Goal: Find specific fact: Find specific fact

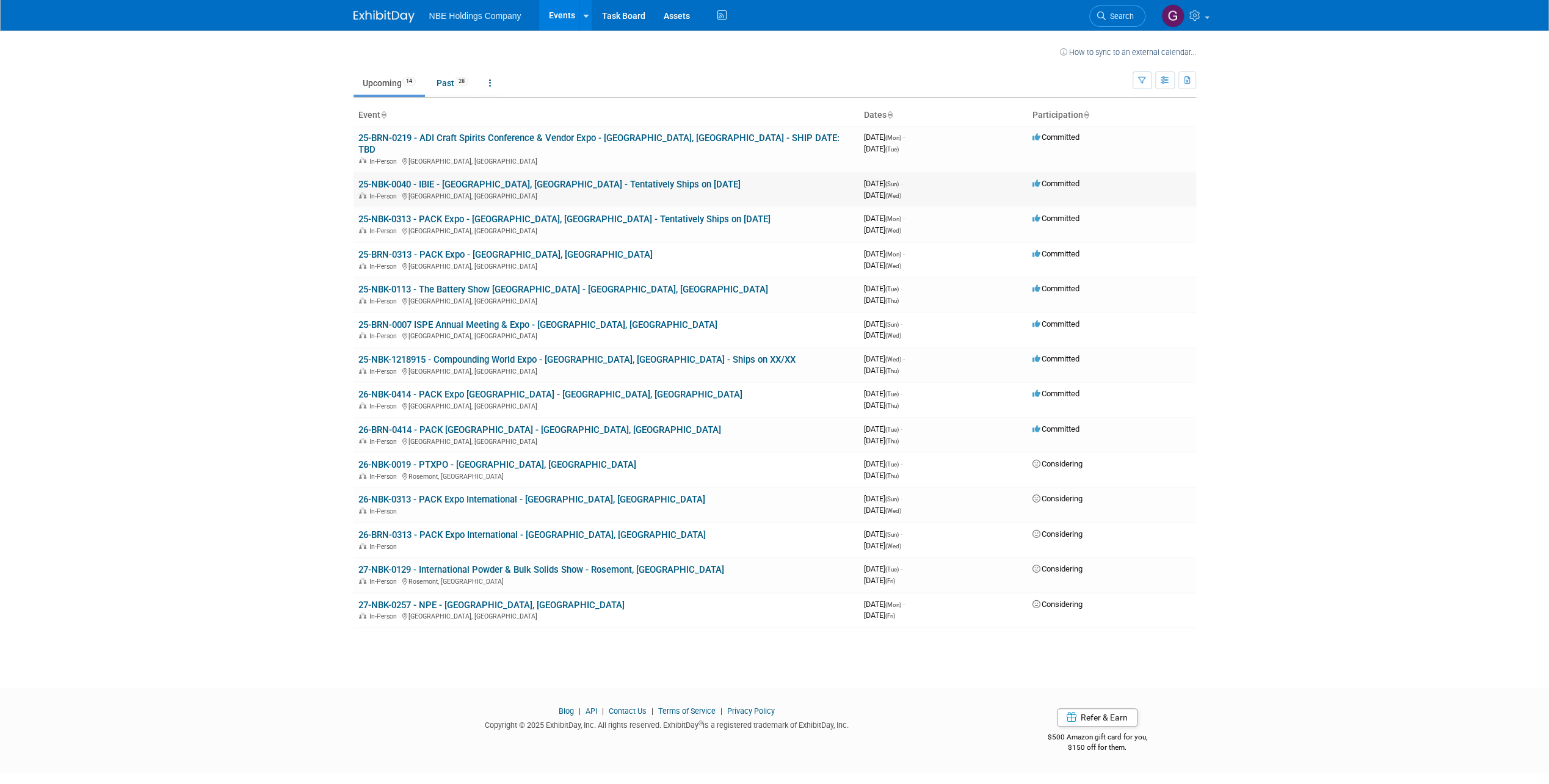
click at [476, 179] on link "25-NBK-0040 - IBIE - [GEOGRAPHIC_DATA], [GEOGRAPHIC_DATA] - Tentatively Ships o…" at bounding box center [549, 184] width 382 height 11
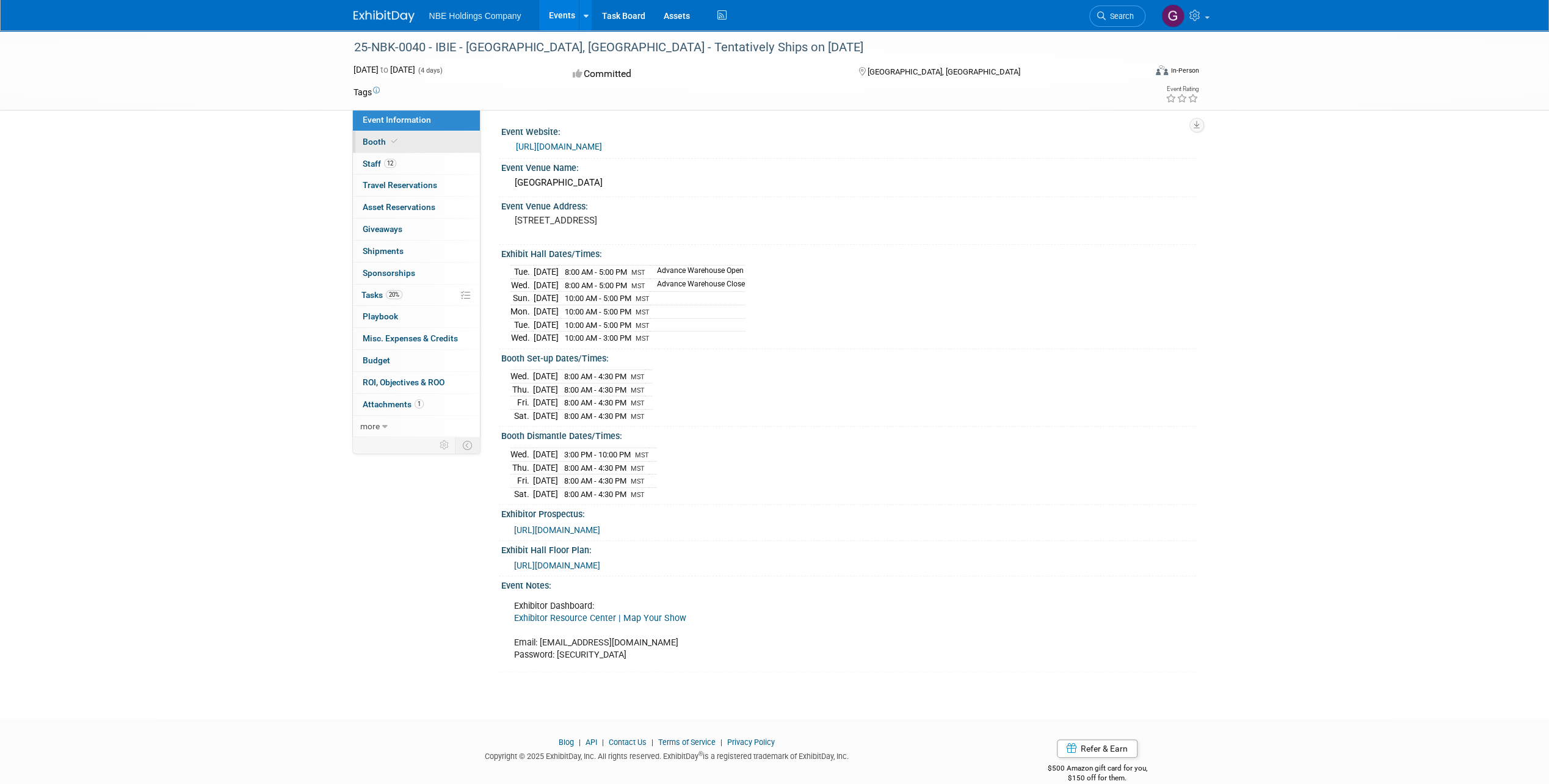
click at [387, 144] on span "Booth" at bounding box center [381, 141] width 37 height 10
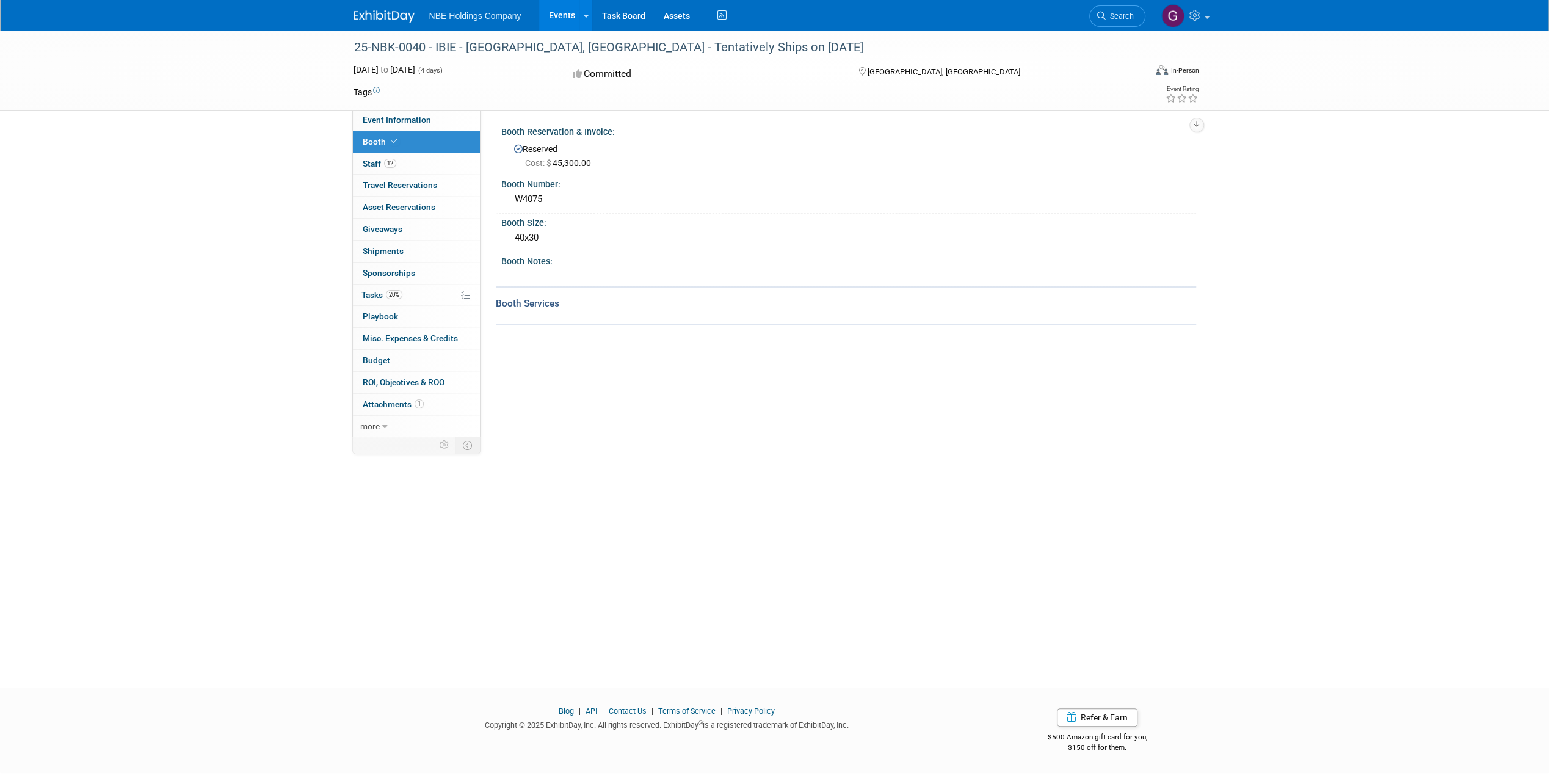
click at [541, 18] on link "Events" at bounding box center [561, 15] width 45 height 31
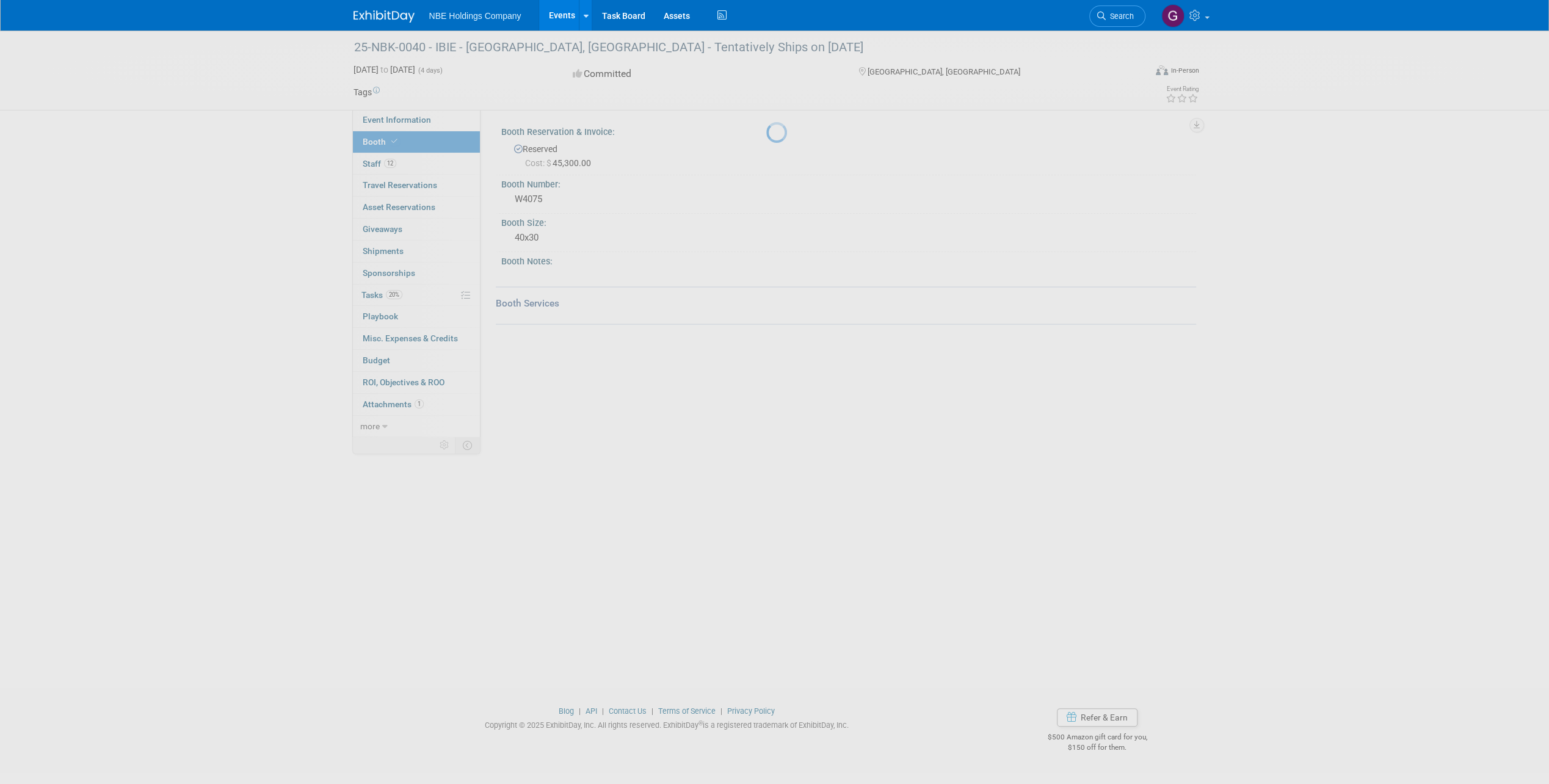
click at [565, 18] on link "Events" at bounding box center [561, 15] width 45 height 31
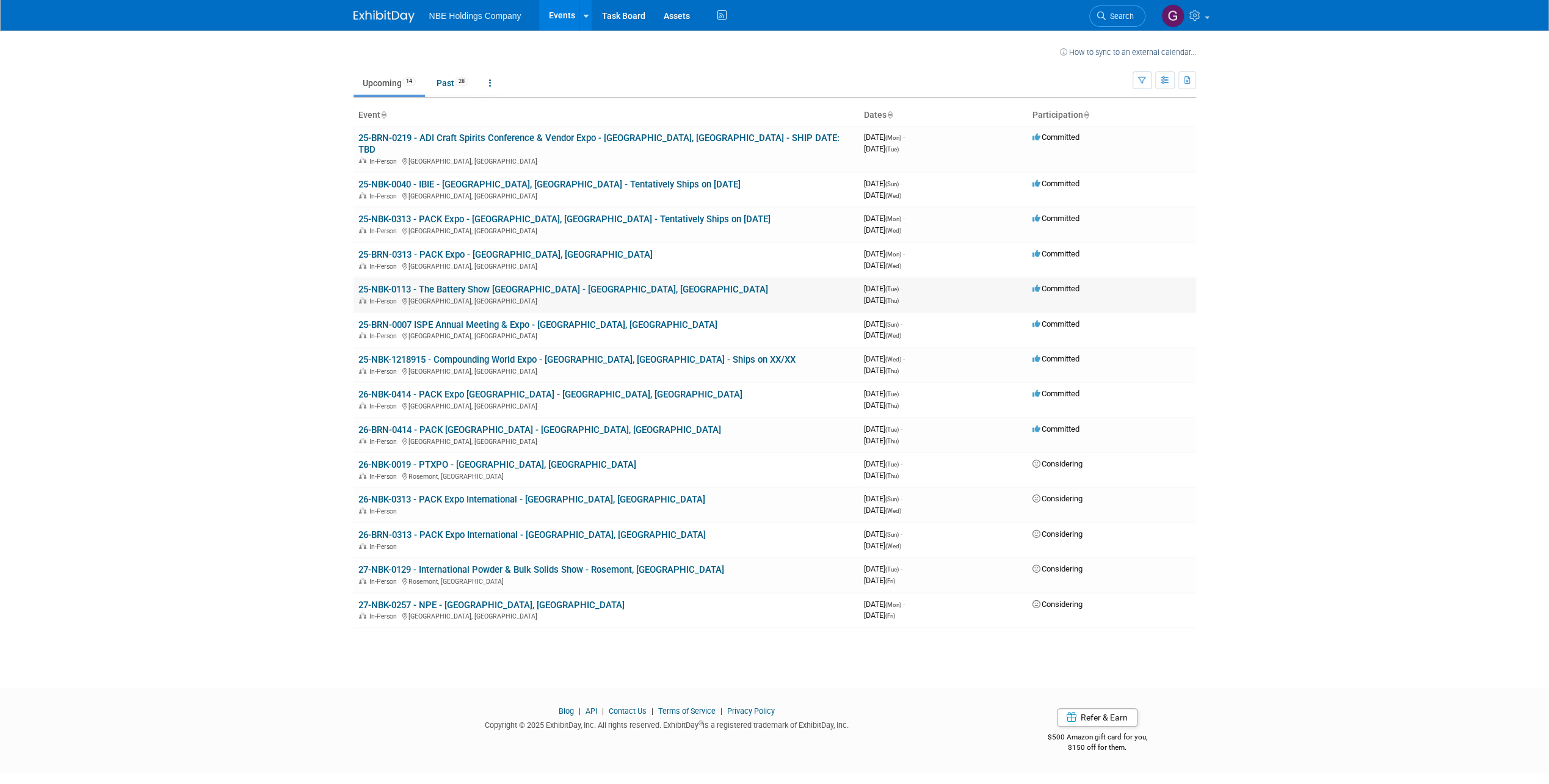
click at [506, 284] on link "25-NBK-0113 - The Battery Show [GEOGRAPHIC_DATA] - [GEOGRAPHIC_DATA], [GEOGRAPH…" at bounding box center [563, 289] width 409 height 11
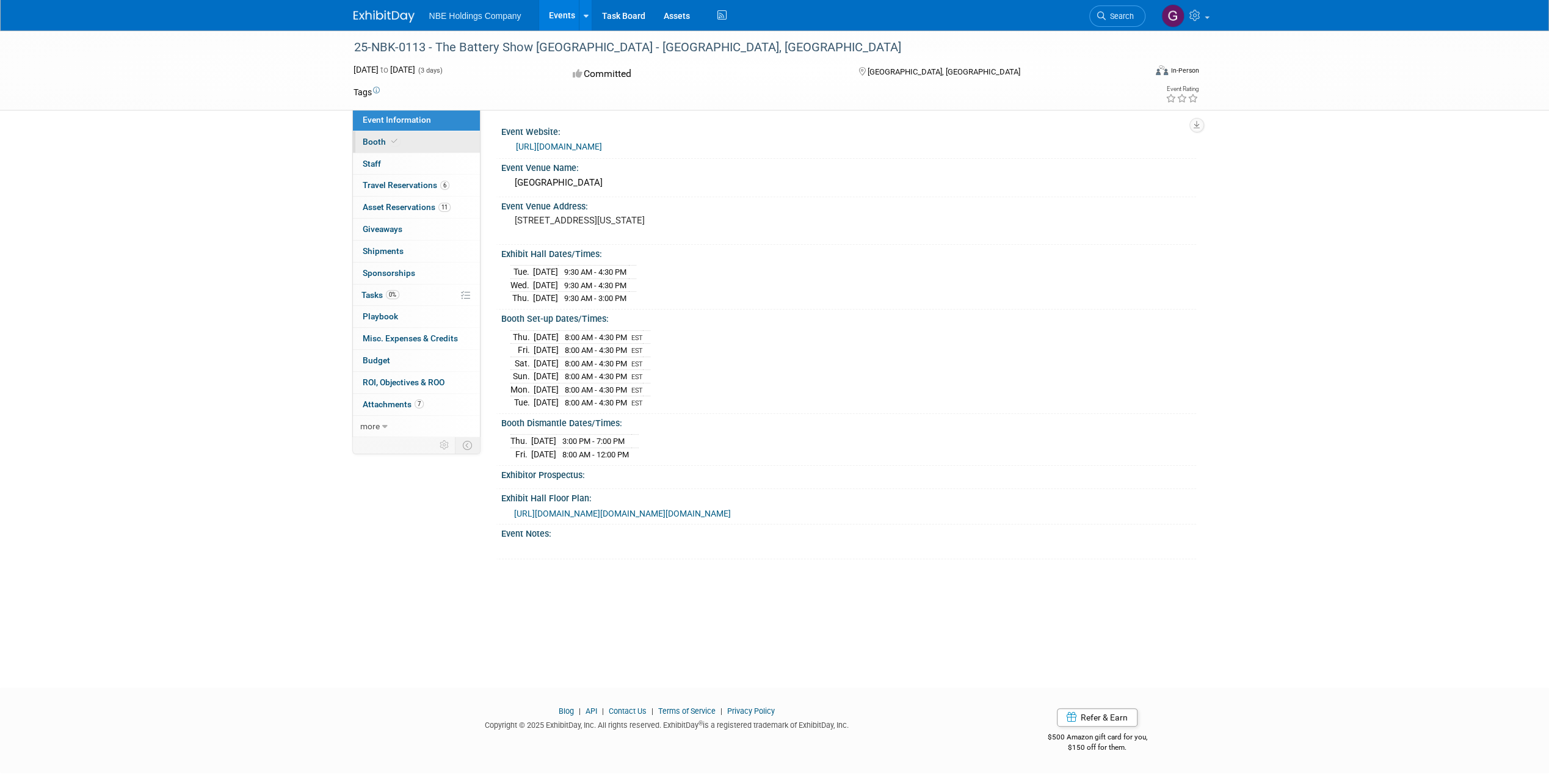
click at [426, 150] on link "Booth" at bounding box center [416, 142] width 127 height 21
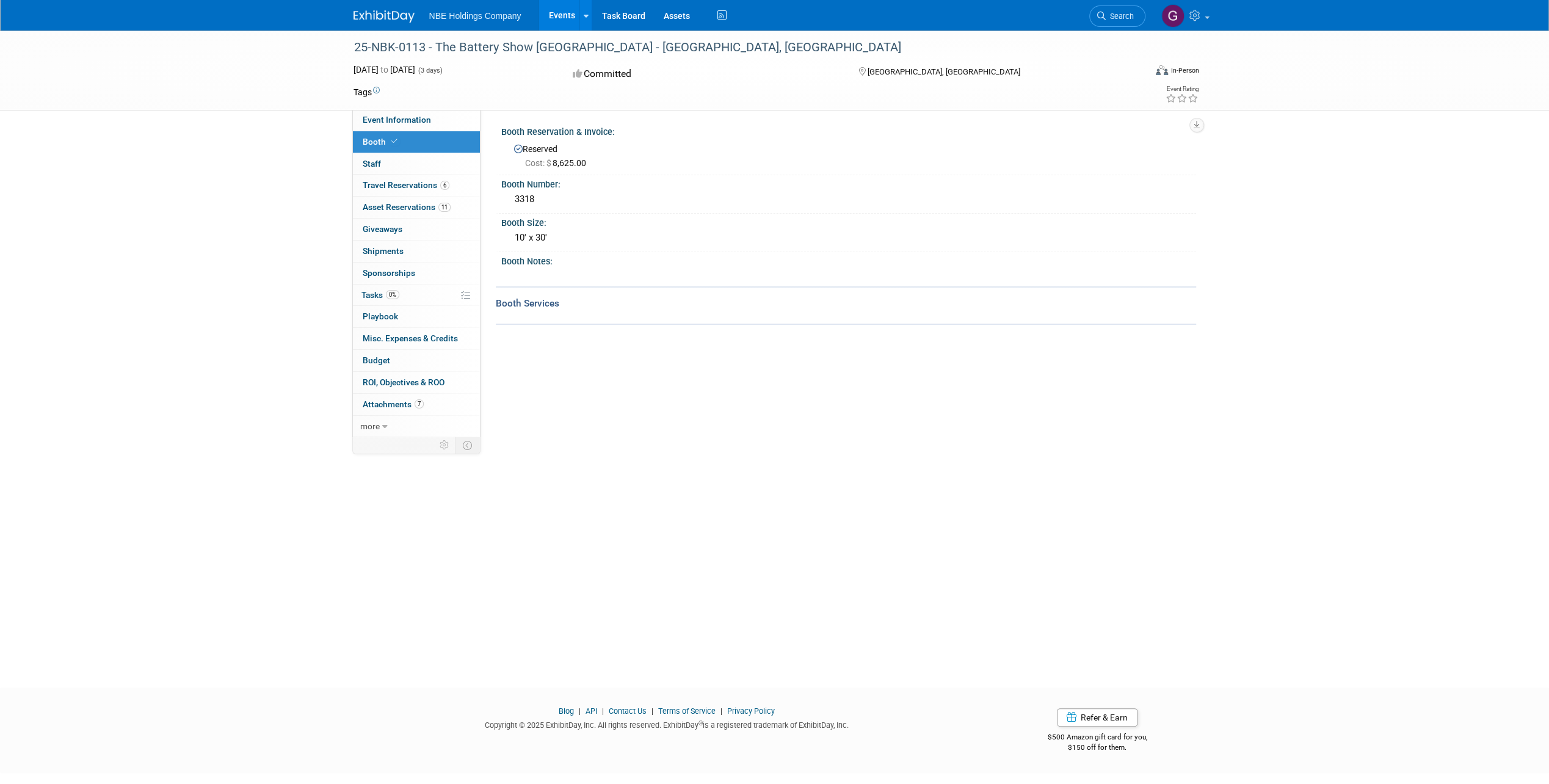
drag, startPoint x: 540, startPoint y: 194, endPoint x: 501, endPoint y: 197, distance: 39.1
click at [501, 197] on div "3318" at bounding box center [848, 200] width 695 height 20
copy div "3318"
click at [546, 11] on link "Events" at bounding box center [561, 15] width 45 height 31
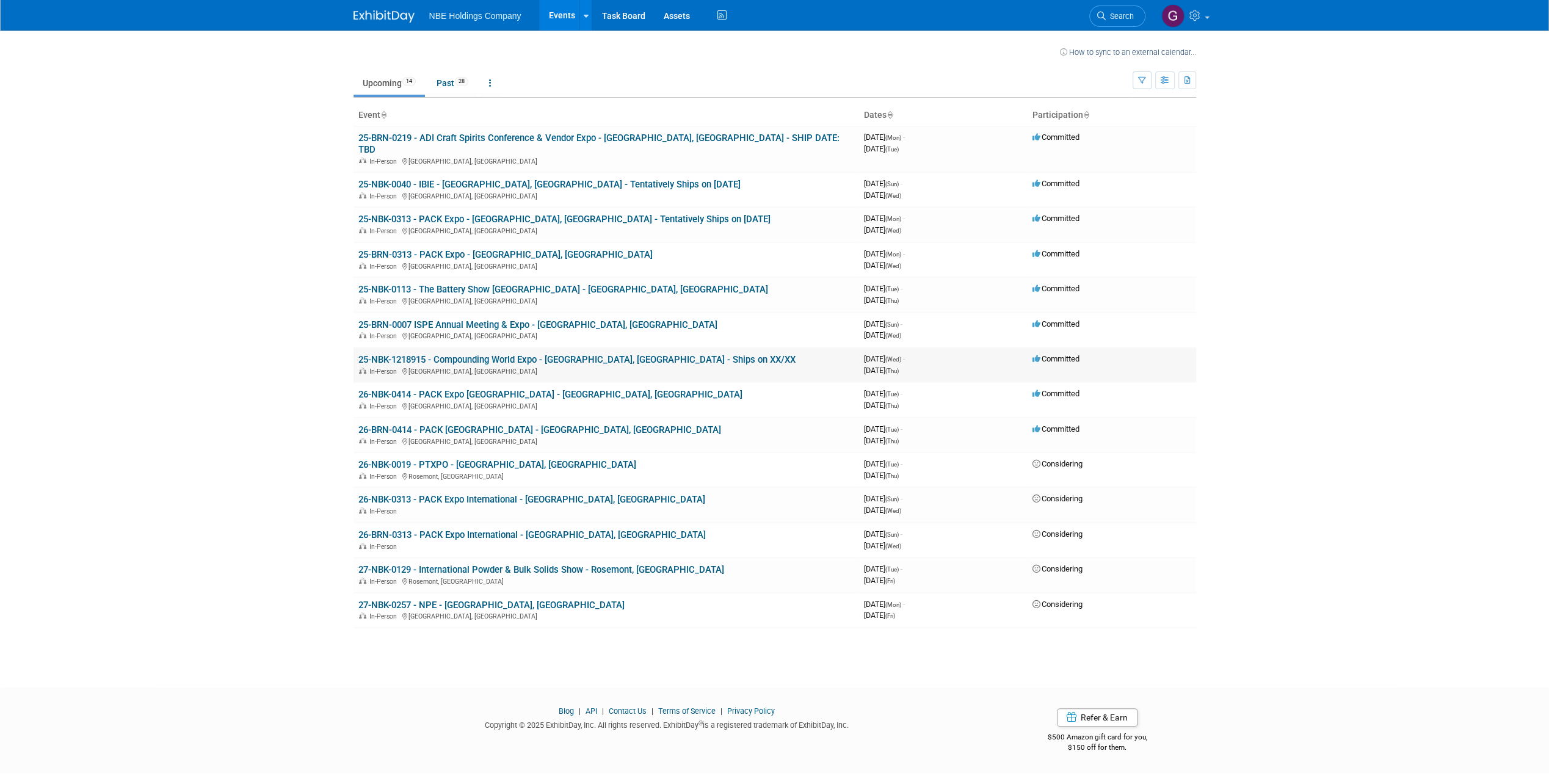
click at [486, 354] on link "25-NBK-1218915 - Compounding World Expo - [GEOGRAPHIC_DATA], [GEOGRAPHIC_DATA] …" at bounding box center [577, 359] width 437 height 11
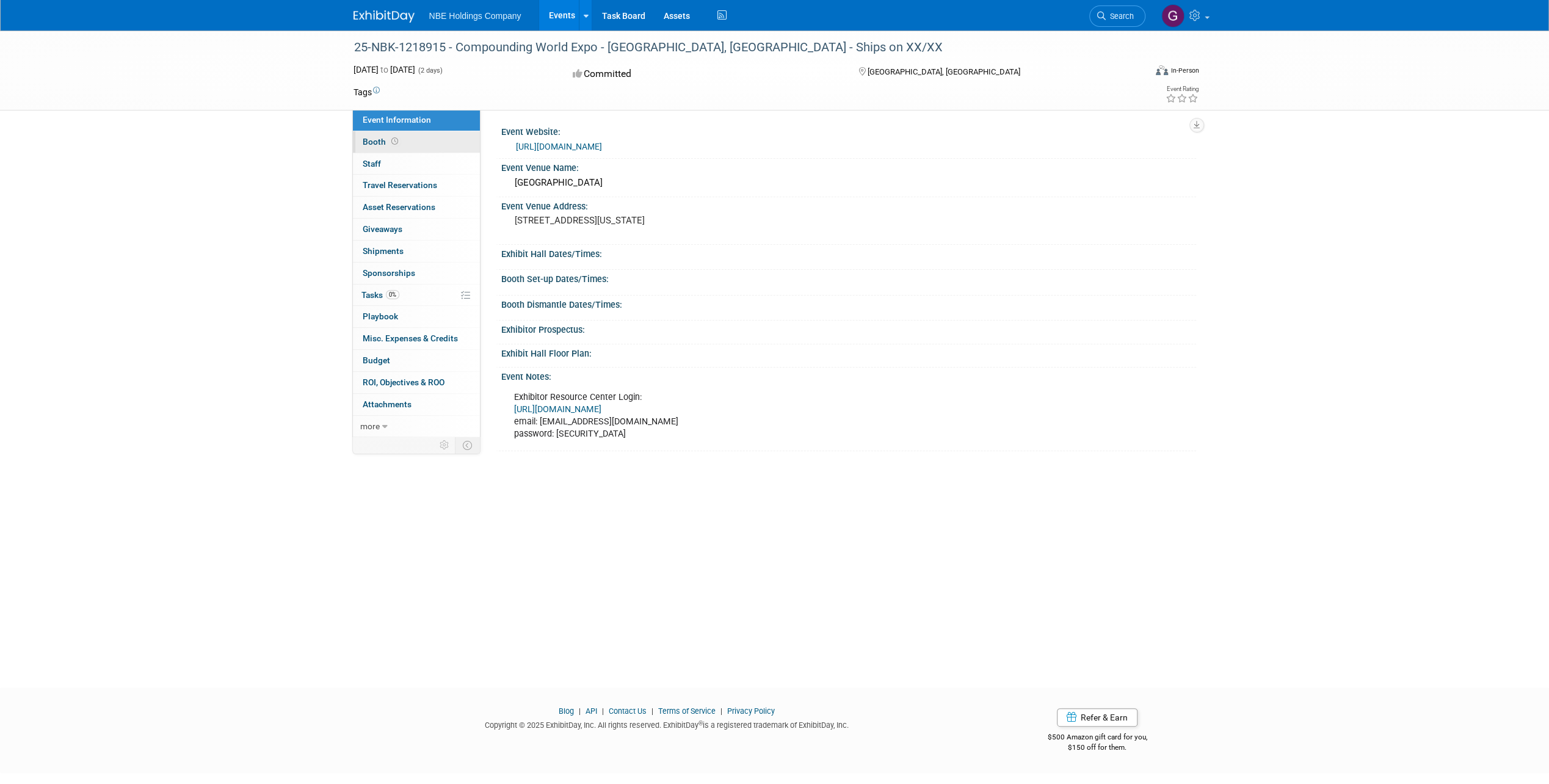
click at [401, 137] on link "Booth" at bounding box center [416, 142] width 127 height 21
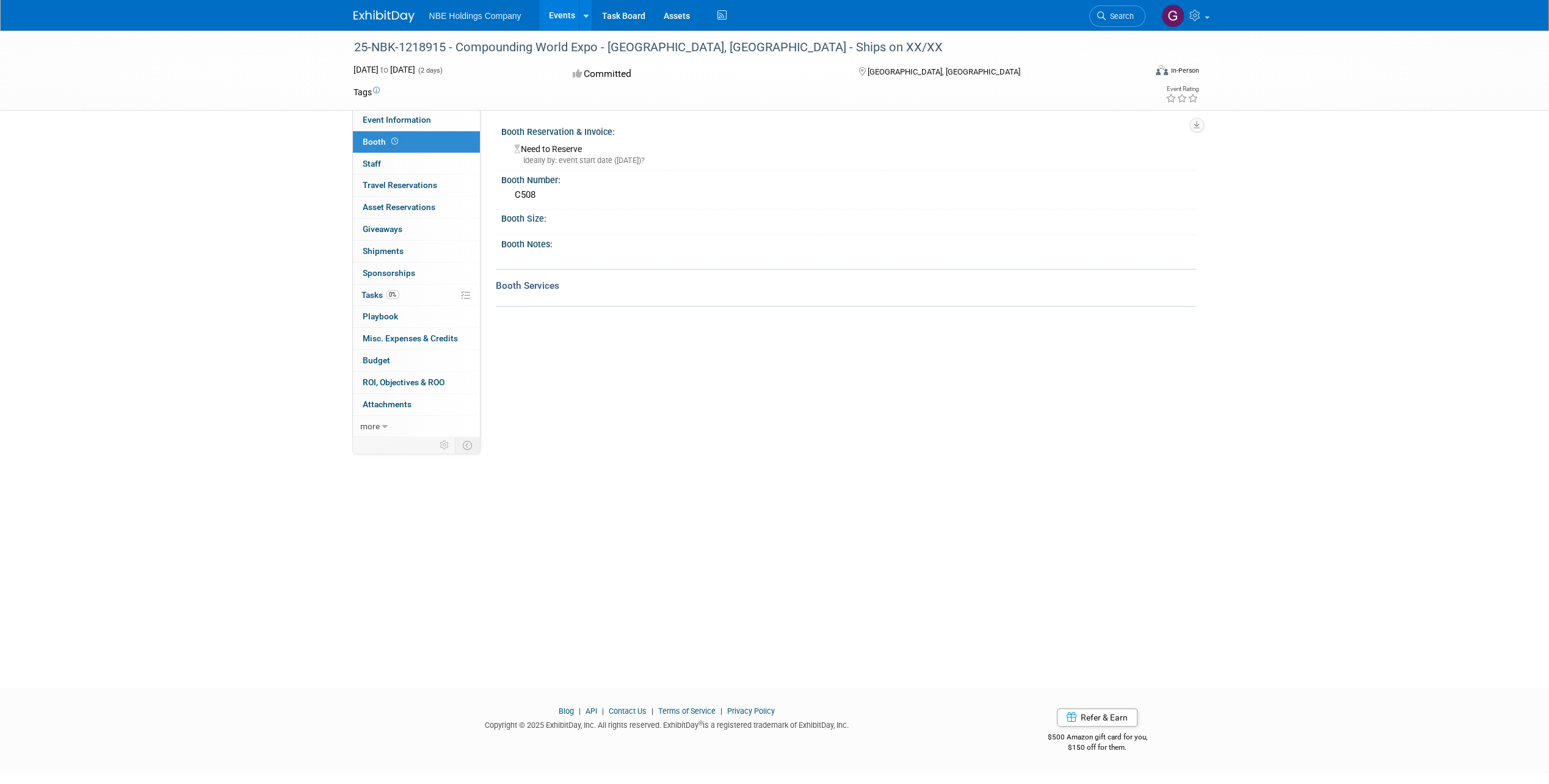
drag, startPoint x: 539, startPoint y: 199, endPoint x: 512, endPoint y: 195, distance: 27.3
click at [512, 195] on div "C508" at bounding box center [848, 195] width 676 height 19
copy div "C508"
